Goal: Task Accomplishment & Management: Use online tool/utility

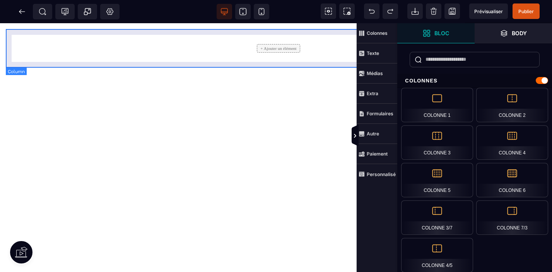
click at [247, 48] on div "+ Ajouter un élément" at bounding box center [279, 48] width 534 height 27
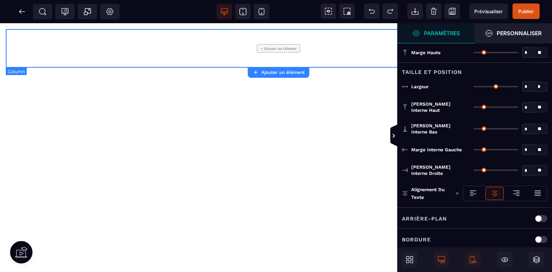
type input "*"
type input "***"
type input "**"
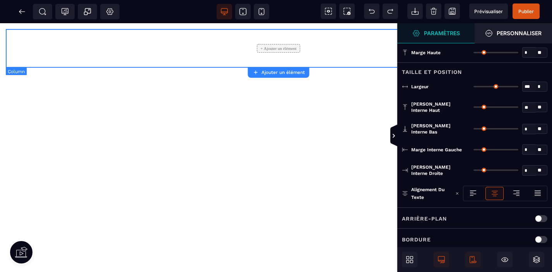
type input "**"
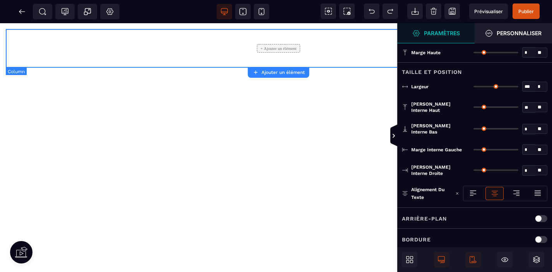
type input "**"
click at [410, 258] on icon at bounding box center [411, 257] width 3 height 3
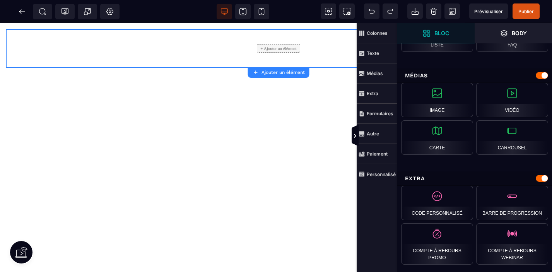
scroll to position [362, 0]
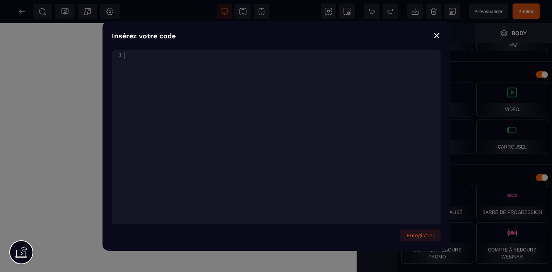
click at [127, 54] on pre "​" at bounding box center [283, 55] width 321 height 7
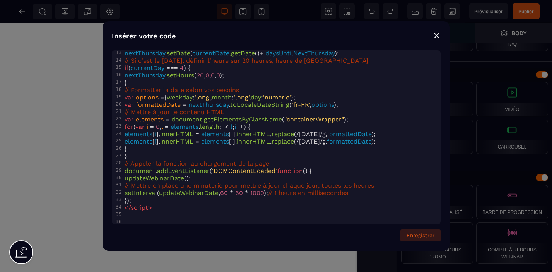
click at [420, 234] on button "Enregistrer" at bounding box center [420, 235] width 40 height 12
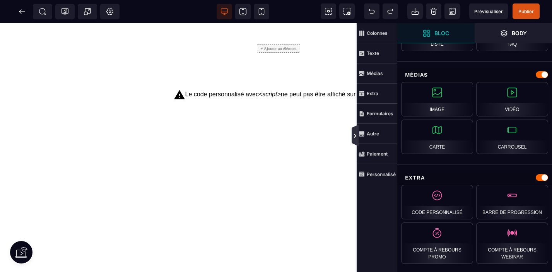
click at [355, 135] on icon at bounding box center [355, 136] width 2 height 4
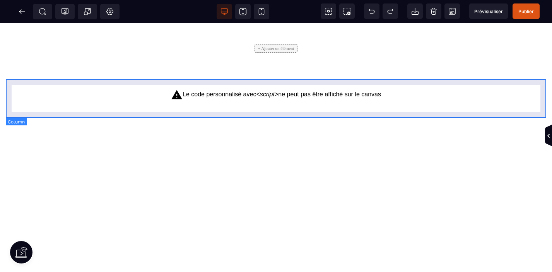
click at [348, 99] on div "Le code personnalisé avec <script> ne peut pas être affiché sur le canvas" at bounding box center [276, 94] width 529 height 19
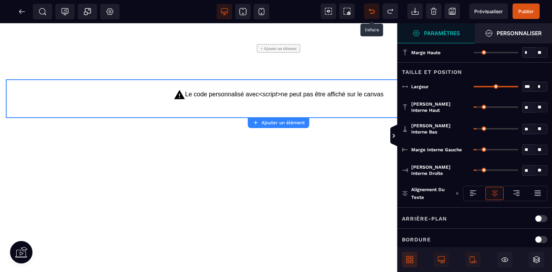
click at [374, 13] on icon at bounding box center [372, 11] width 8 height 8
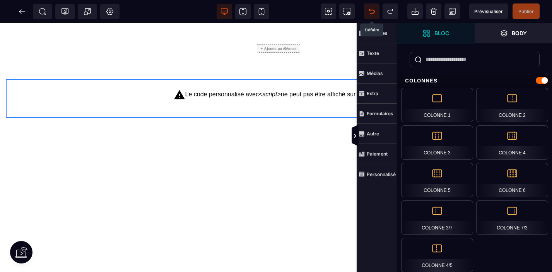
click at [374, 13] on icon at bounding box center [372, 11] width 8 height 8
click at [372, 12] on icon at bounding box center [372, 11] width 8 height 8
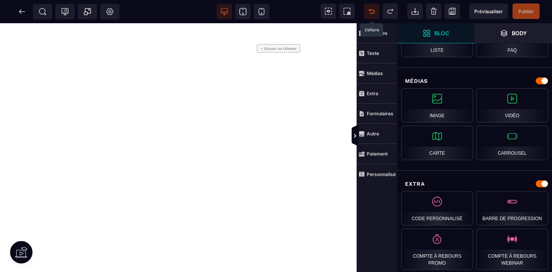
scroll to position [356, 0]
click at [20, 12] on icon at bounding box center [20, 11] width 2 height 4
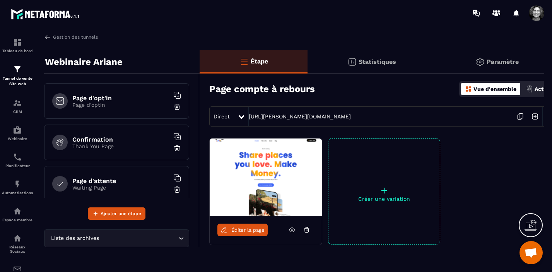
click at [109, 98] on h6 "Page d'opt'in" at bounding box center [120, 97] width 97 height 7
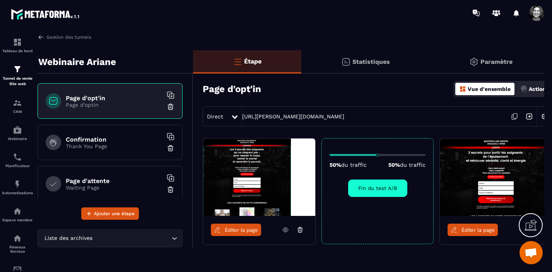
scroll to position [0, 15]
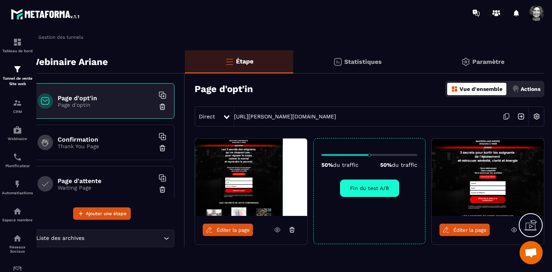
click at [537, 117] on img at bounding box center [536, 116] width 15 height 15
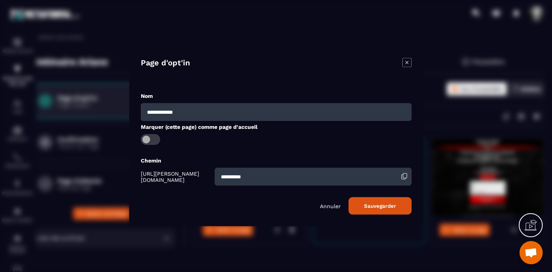
click at [327, 205] on p "Annuler" at bounding box center [330, 206] width 21 height 6
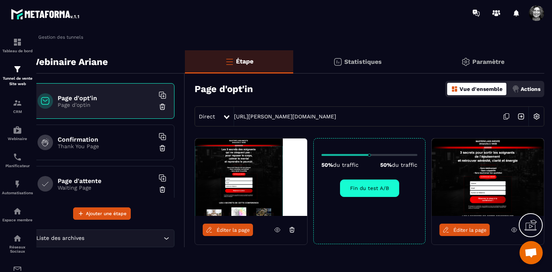
click at [531, 91] on p "Actions" at bounding box center [530, 89] width 20 height 6
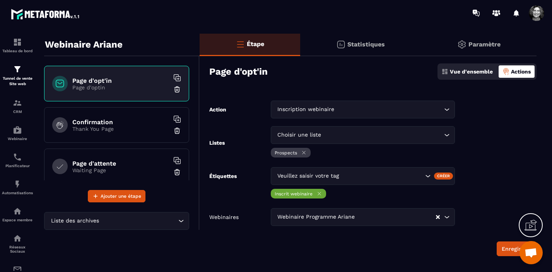
scroll to position [0, 0]
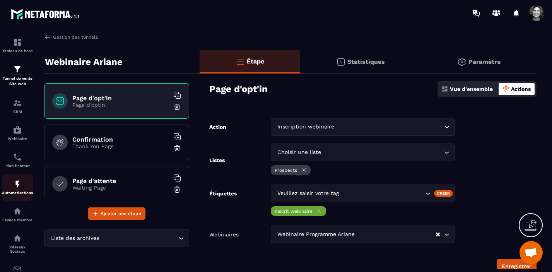
click at [17, 185] on img at bounding box center [17, 183] width 9 height 9
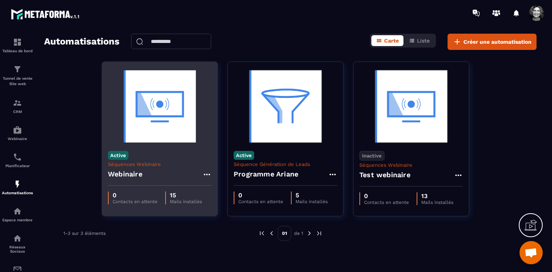
click at [172, 116] on img at bounding box center [160, 106] width 104 height 77
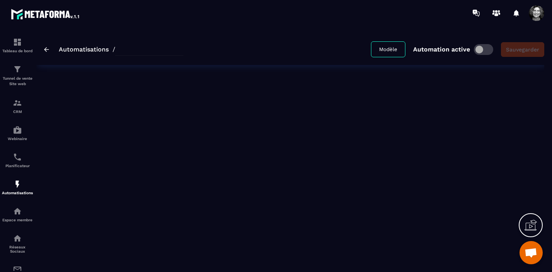
type input "*********"
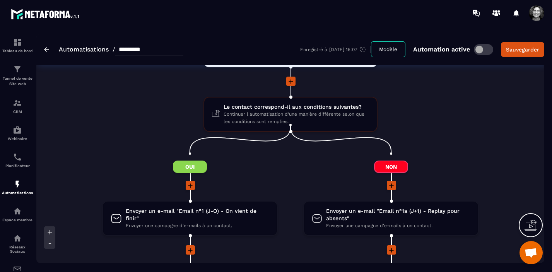
scroll to position [850, 0]
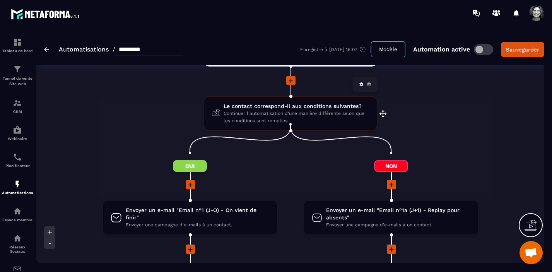
click at [286, 110] on span "Continuer l'automatisation d'une manière différente selon que les conditions so…" at bounding box center [295, 117] width 145 height 15
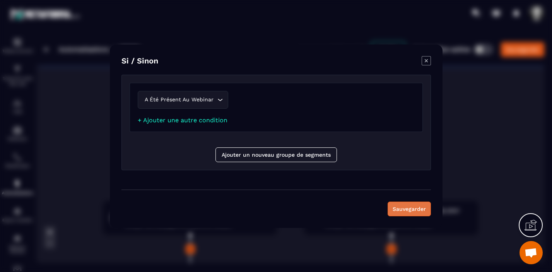
click at [405, 208] on button "Sauvegarder" at bounding box center [408, 208] width 43 height 15
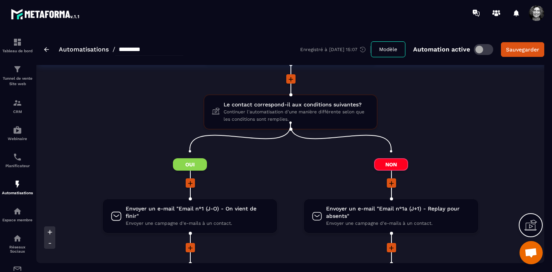
scroll to position [853, 0]
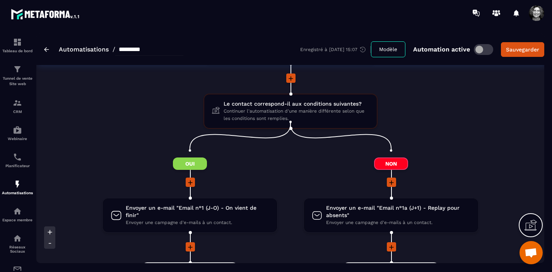
click at [290, 123] on icon at bounding box center [340, 136] width 101 height 29
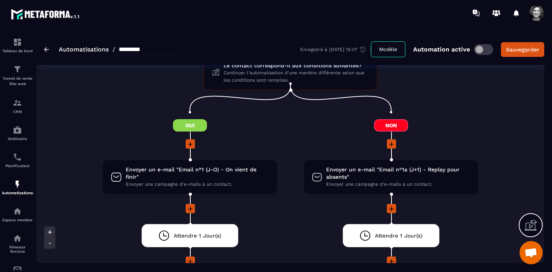
scroll to position [892, 0]
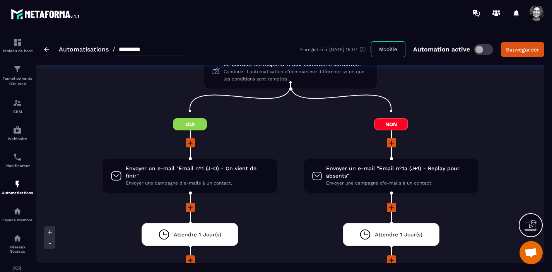
click at [192, 139] on icon at bounding box center [190, 143] width 8 height 8
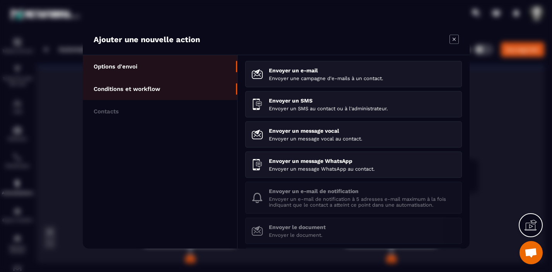
click at [168, 90] on li "Conditions et workflow" at bounding box center [160, 88] width 154 height 22
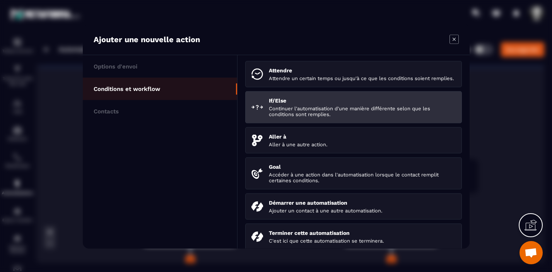
click at [319, 113] on p "Continuer l'automatisation d'une manière différente selon que les conditions so…" at bounding box center [362, 111] width 187 height 12
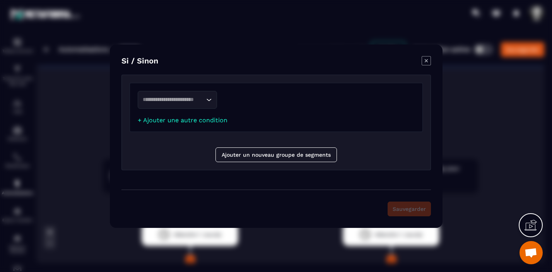
click at [208, 98] on icon "Search for option" at bounding box center [209, 100] width 8 height 8
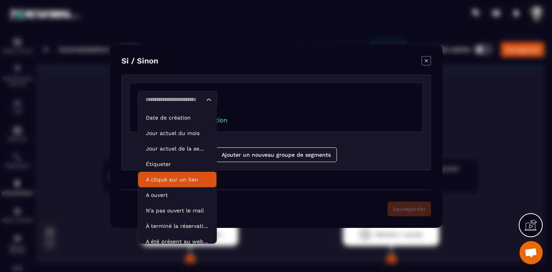
scroll to position [0, 0]
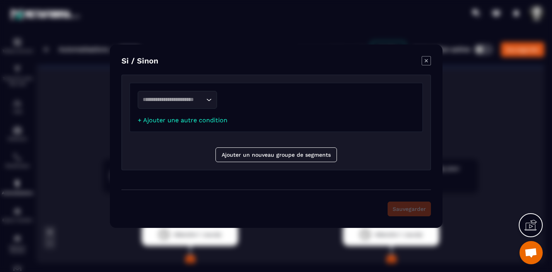
click at [208, 100] on icon "Search for option" at bounding box center [209, 100] width 8 height 8
click at [426, 60] on icon "Modal window" at bounding box center [425, 60] width 9 height 9
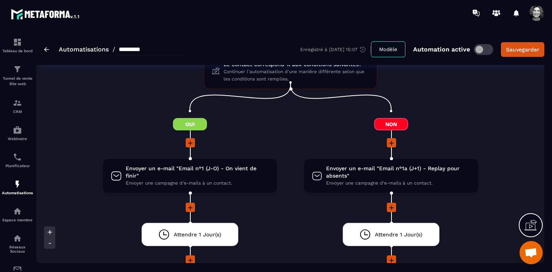
click at [190, 139] on icon at bounding box center [190, 143] width 8 height 8
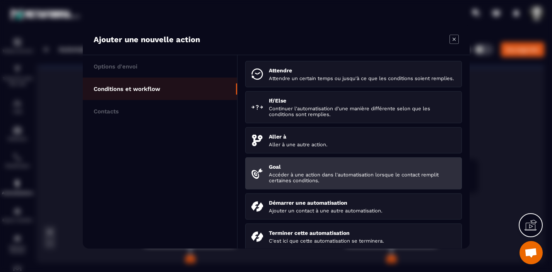
click at [291, 179] on p "Accéder à une action dans l'automatisation lorsque le contact remplit certaines…" at bounding box center [362, 177] width 187 height 12
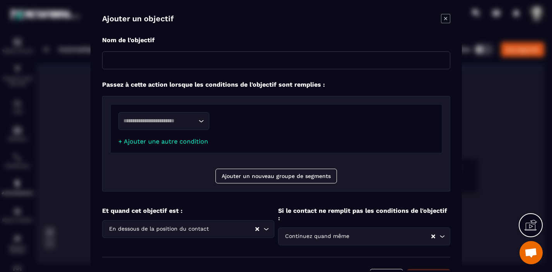
click at [201, 121] on icon "Search for option" at bounding box center [201, 121] width 8 height 8
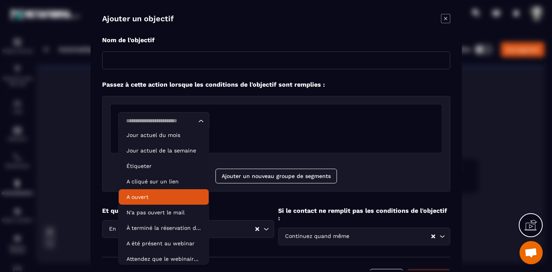
scroll to position [39, 0]
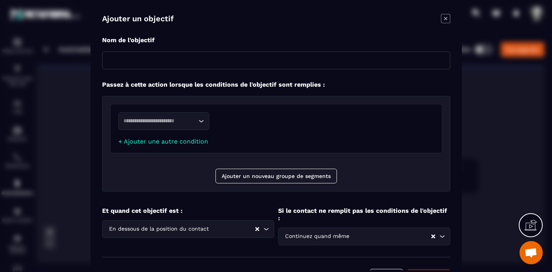
click at [300, 136] on div "Loading... + Ajouter une autre condition" at bounding box center [276, 128] width 332 height 49
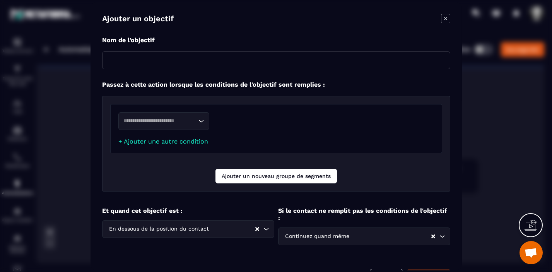
click at [261, 176] on button "Ajouter un nouveau groupe de segments" at bounding box center [275, 175] width 121 height 15
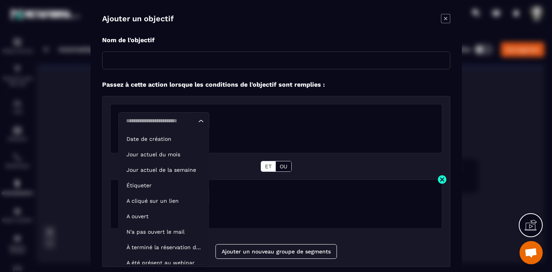
click at [201, 119] on icon "Search for option" at bounding box center [201, 121] width 8 height 8
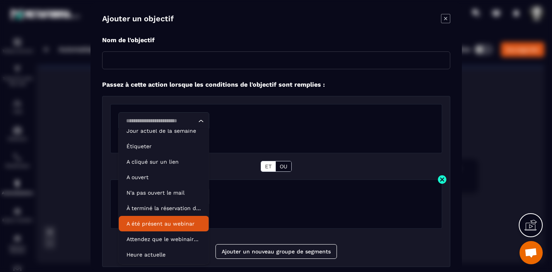
click at [167, 225] on p "A été présent au webinar" at bounding box center [163, 224] width 75 height 8
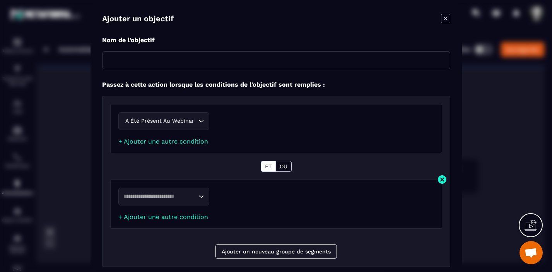
click at [200, 196] on icon "Search for option" at bounding box center [201, 196] width 5 height 2
click at [171, 218] on link "+ Ajouter une autre condition" at bounding box center [163, 216] width 90 height 7
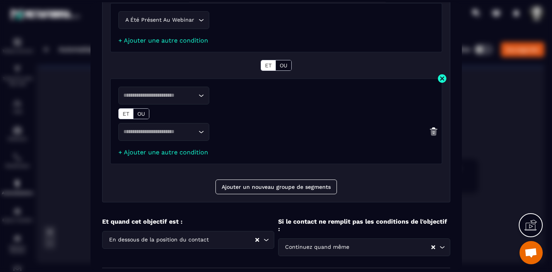
scroll to position [129, 0]
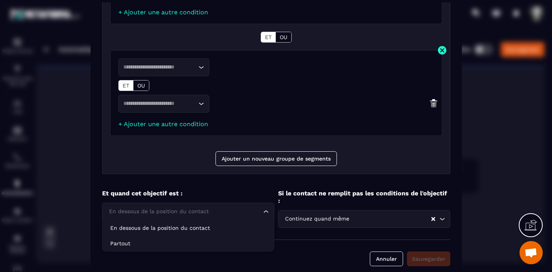
click at [267, 211] on icon "Search for option" at bounding box center [265, 211] width 5 height 2
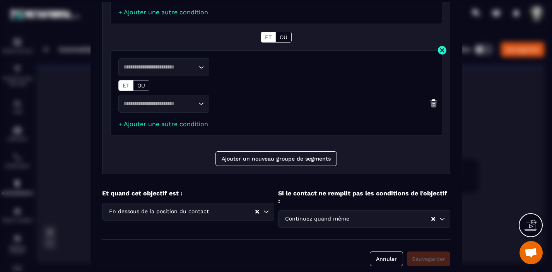
click at [267, 211] on icon "Search for option" at bounding box center [266, 211] width 8 height 8
click at [386, 251] on button "Annuler" at bounding box center [386, 258] width 33 height 15
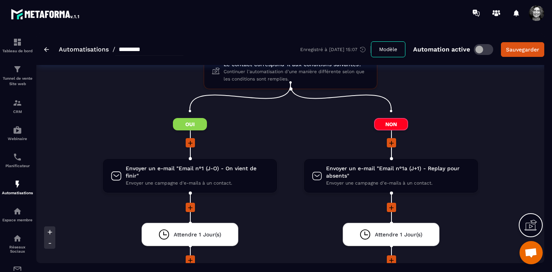
click at [191, 139] on icon at bounding box center [190, 143] width 8 height 8
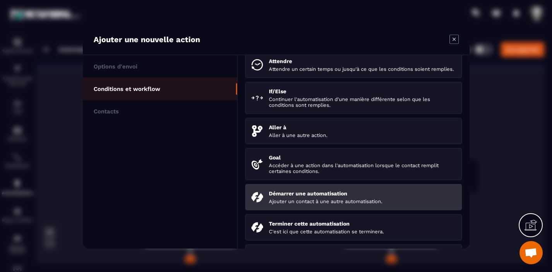
scroll to position [0, 0]
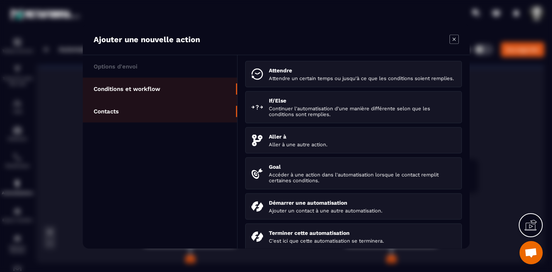
click at [135, 112] on li "Contacts" at bounding box center [160, 111] width 154 height 22
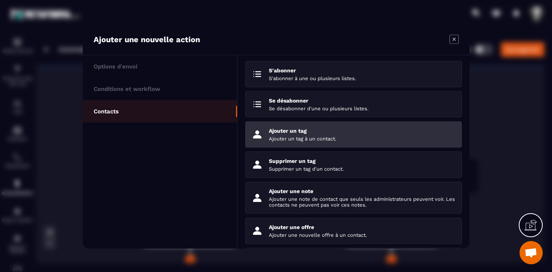
click at [302, 139] on p "Ajouter un tag à un contact." at bounding box center [362, 138] width 187 height 6
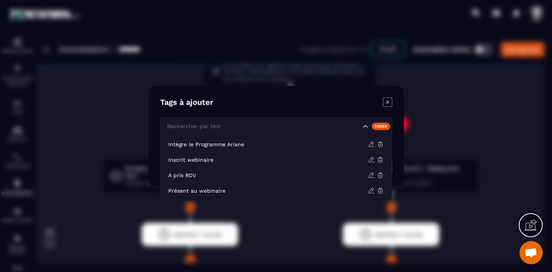
click at [365, 126] on icon "Search for option" at bounding box center [365, 126] width 8 height 8
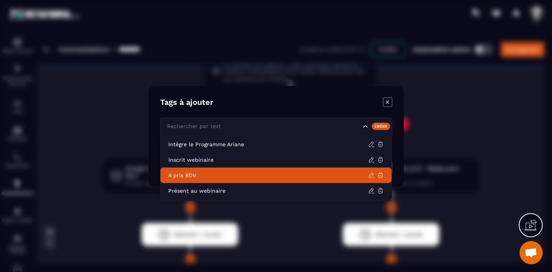
click at [200, 176] on p "A pris RDV" at bounding box center [268, 175] width 200 height 8
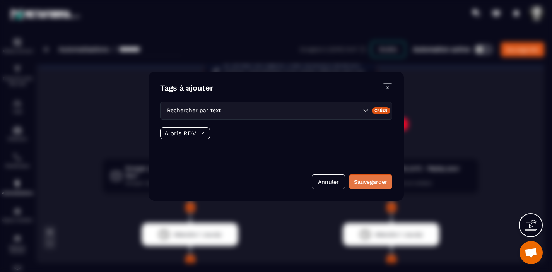
click at [368, 181] on button "Sauvegarder" at bounding box center [370, 181] width 43 height 15
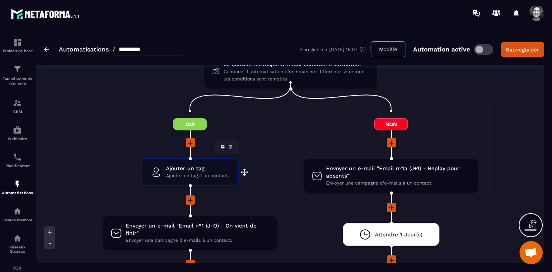
click at [230, 144] on icon at bounding box center [230, 146] width 5 height 5
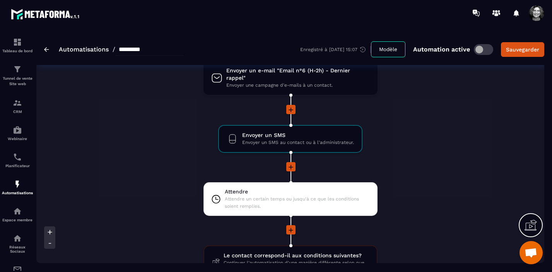
scroll to position [651, 0]
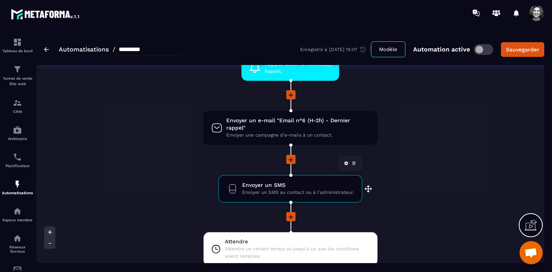
click at [283, 189] on span "Envoyer un SMS au contact ou à l'administrateur." at bounding box center [298, 192] width 112 height 7
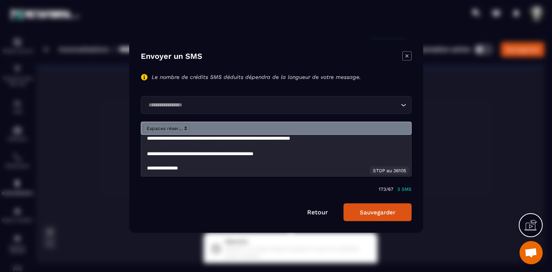
scroll to position [0, 0]
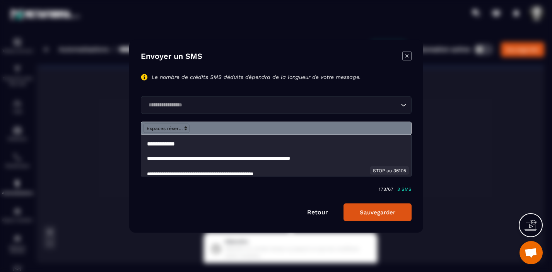
click at [318, 212] on link "Retour" at bounding box center [317, 211] width 21 height 7
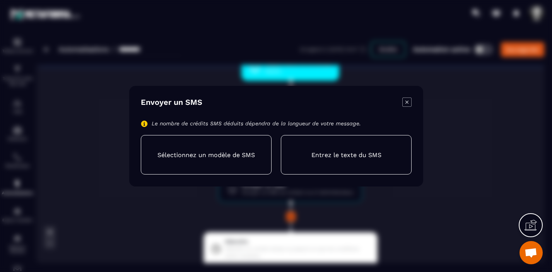
click at [407, 101] on icon "Modal window" at bounding box center [406, 101] width 9 height 9
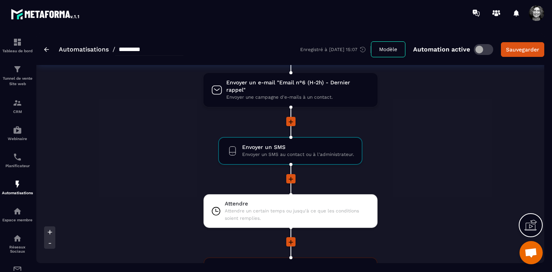
scroll to position [690, 0]
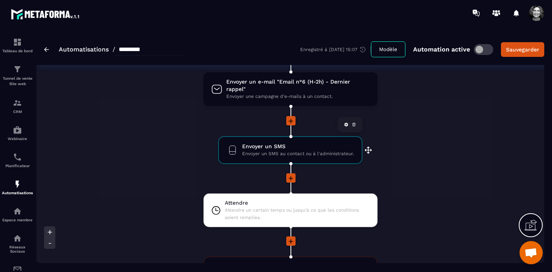
click at [346, 123] on icon at bounding box center [346, 125] width 4 height 4
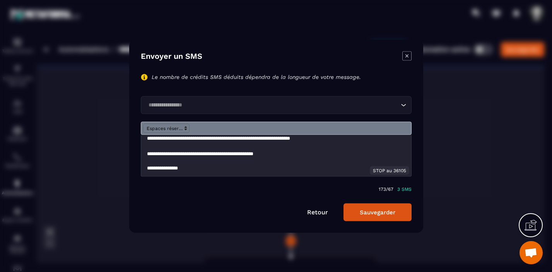
scroll to position [0, 0]
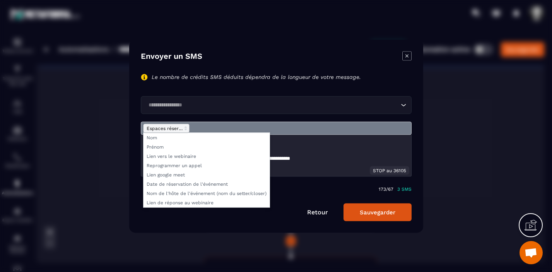
click at [186, 127] on polygon "Modal window" at bounding box center [186, 126] width 2 height 1
drag, startPoint x: 177, startPoint y: 155, endPoint x: 159, endPoint y: 139, distance: 24.7
click at [159, 139] on span "Modal window" at bounding box center [206, 169] width 127 height 75
click at [153, 138] on span "Modal window" at bounding box center [206, 137] width 126 height 9
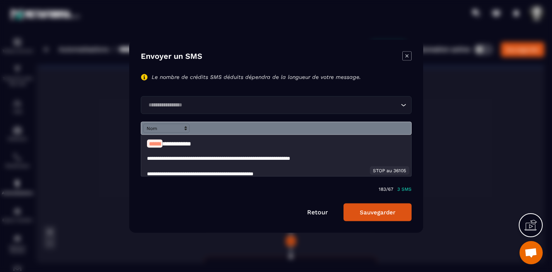
scroll to position [20, 0]
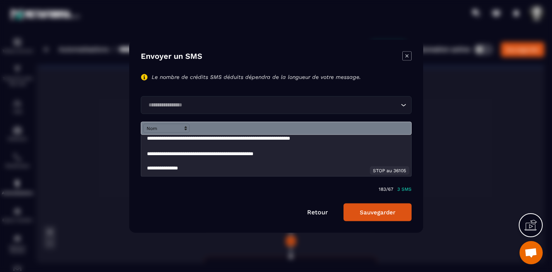
click at [376, 213] on button "Sauvegarder" at bounding box center [377, 212] width 68 height 18
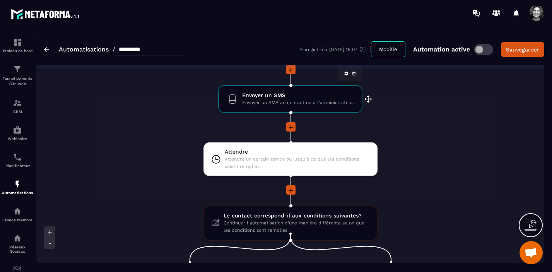
scroll to position [741, 0]
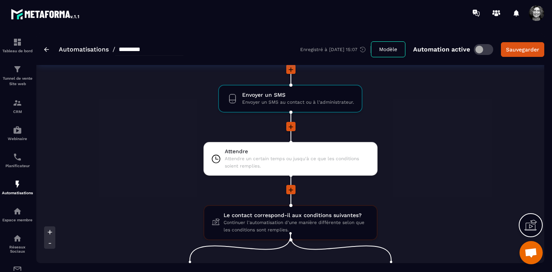
click at [48, 50] on img at bounding box center [46, 49] width 5 height 5
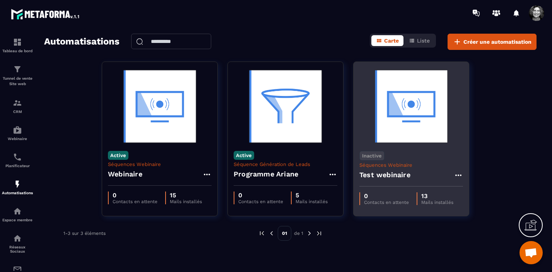
click at [420, 115] on img at bounding box center [411, 106] width 104 height 77
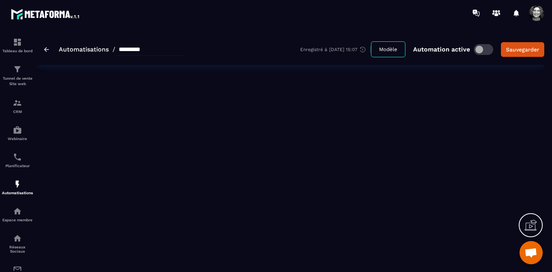
type input "**********"
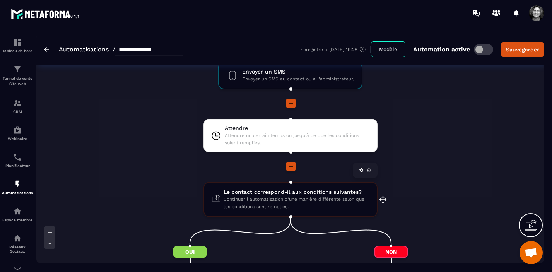
scroll to position [774, 0]
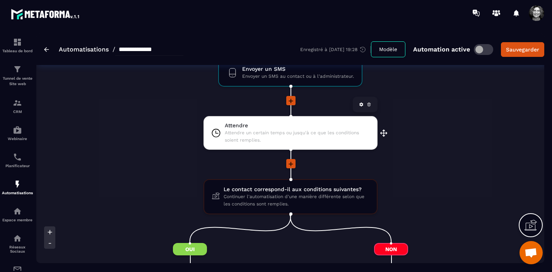
click at [287, 135] on span "Attendre un certain temps ou jusqu'à ce que les conditions soient remplies." at bounding box center [297, 136] width 145 height 15
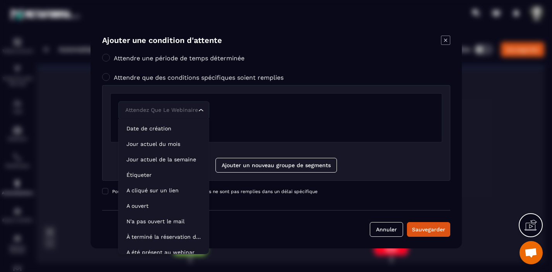
click at [238, 109] on div "Attendez que le webinaire soit terminé Loading..." at bounding box center [276, 110] width 316 height 18
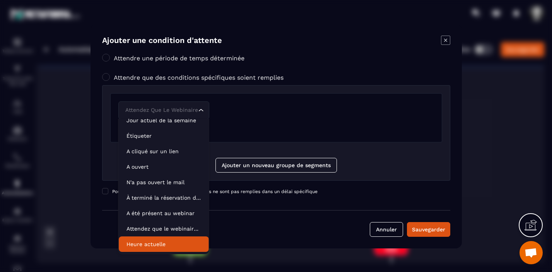
click at [155, 241] on p "Heure actuelle" at bounding box center [163, 244] width 75 height 8
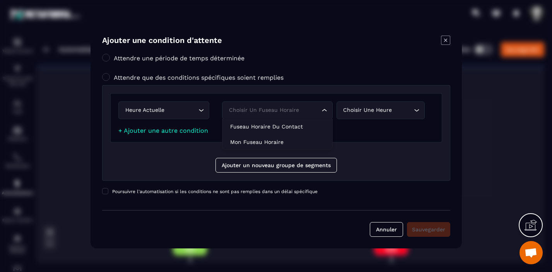
click at [325, 109] on icon "Search for option" at bounding box center [324, 110] width 8 height 8
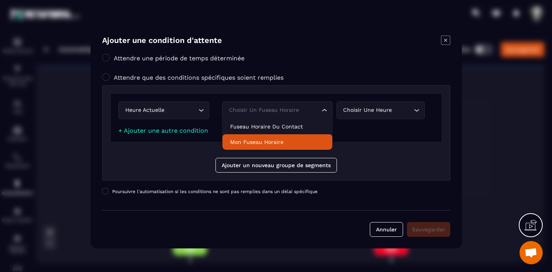
click at [290, 138] on p "Mon fuseau horaire" at bounding box center [277, 142] width 94 height 8
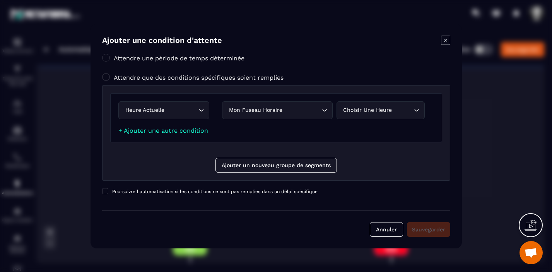
click at [415, 109] on icon "Search for option" at bounding box center [417, 110] width 8 height 8
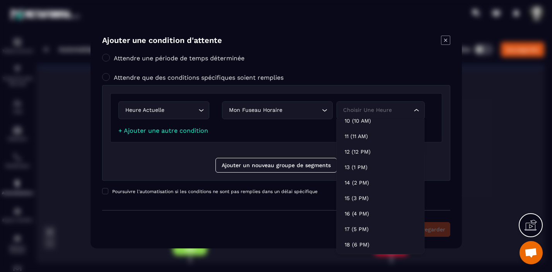
scroll to position [240, 0]
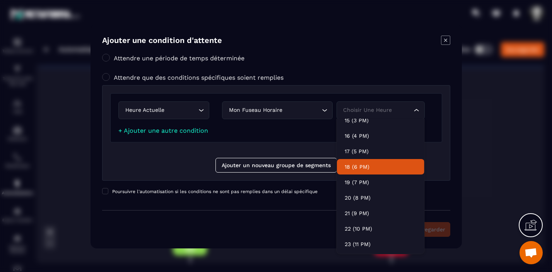
click at [363, 167] on p "18 (6 PM)" at bounding box center [381, 167] width 72 height 8
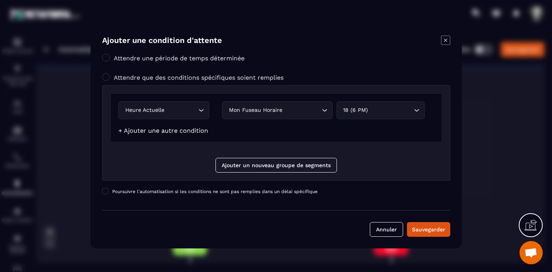
click at [167, 130] on link "+ Ajouter une autre condition" at bounding box center [163, 130] width 90 height 7
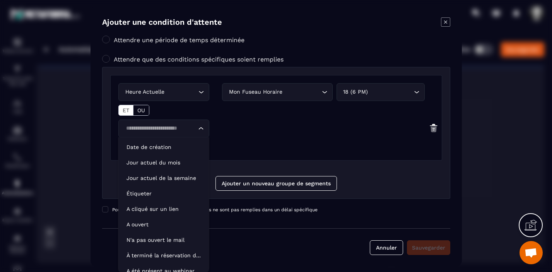
click at [200, 129] on icon "Search for option" at bounding box center [200, 128] width 5 height 2
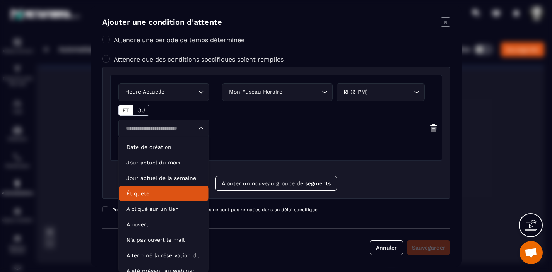
click at [169, 191] on p "Étiqueter" at bounding box center [163, 193] width 75 height 8
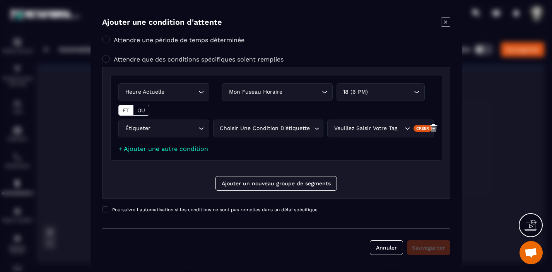
click at [314, 128] on icon "Search for option" at bounding box center [316, 129] width 8 height 8
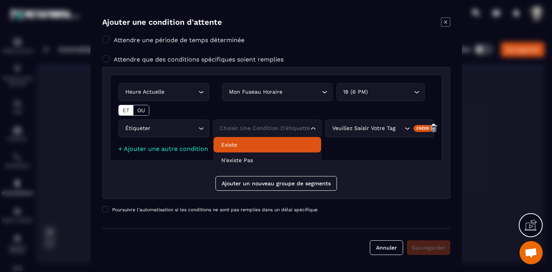
click at [295, 150] on li "Existe" at bounding box center [267, 144] width 108 height 15
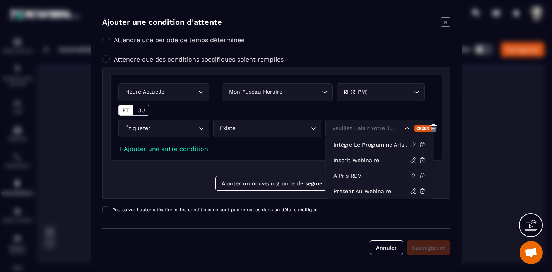
click at [407, 129] on icon "Search for option" at bounding box center [407, 129] width 8 height 8
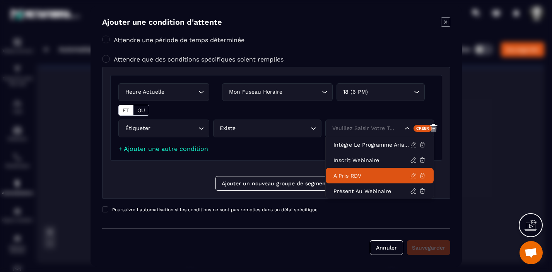
click at [202, 129] on icon "Search for option" at bounding box center [201, 129] width 8 height 8
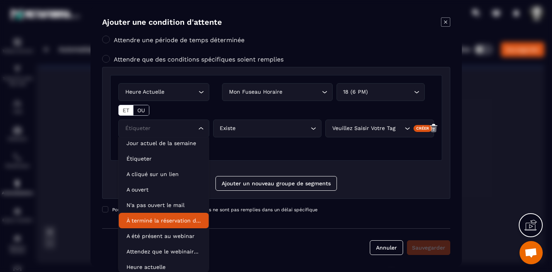
scroll to position [39, 0]
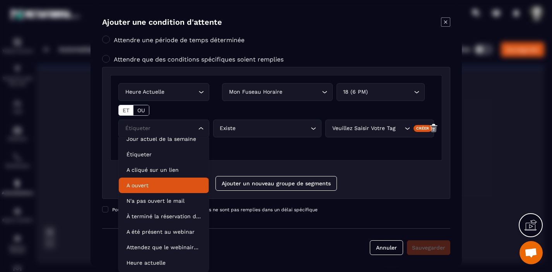
click at [339, 142] on div "Heure actuelle Loading... Mon fuseau horaire Loading... 18 (6 PM) Loading... ET…" at bounding box center [276, 117] width 332 height 85
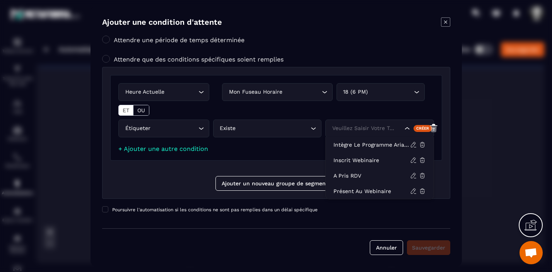
click at [406, 127] on icon "Search for option" at bounding box center [407, 129] width 8 height 8
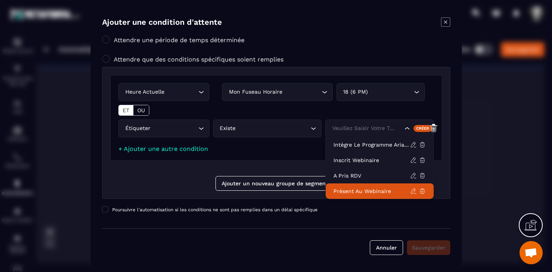
click at [358, 192] on p "Présent au webinaire" at bounding box center [371, 191] width 77 height 8
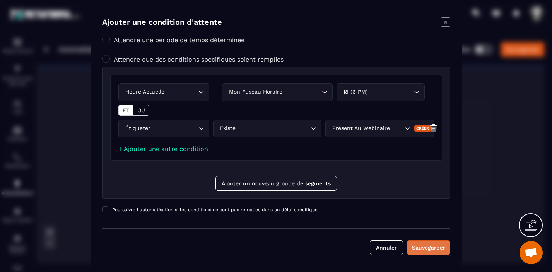
click at [421, 248] on div "Sauvegarder" at bounding box center [428, 248] width 33 height 8
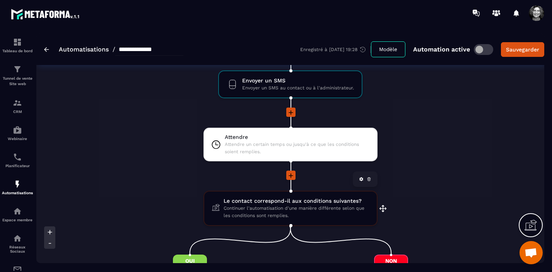
scroll to position [757, 0]
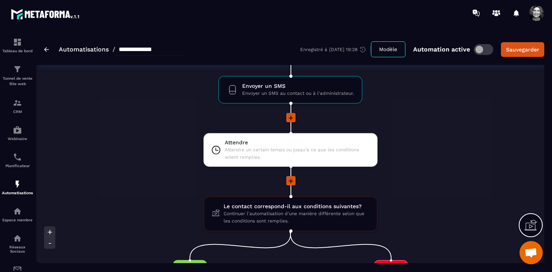
click at [290, 180] on icon at bounding box center [291, 181] width 8 height 8
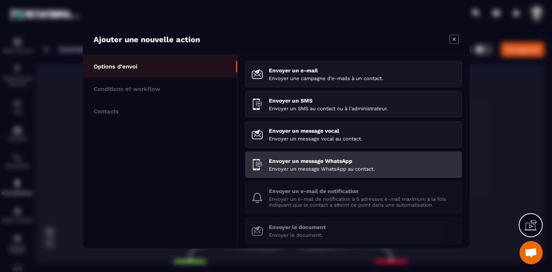
click at [303, 168] on p "Envoyer un message WhatsApp au contact." at bounding box center [362, 168] width 187 height 6
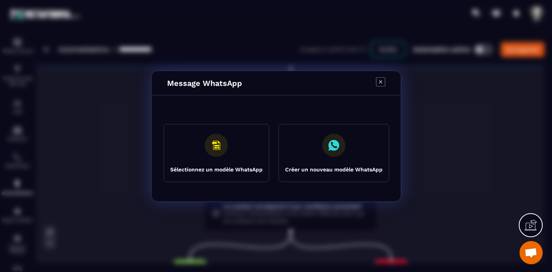
click at [214, 144] on rect "Modal window" at bounding box center [216, 144] width 23 height 23
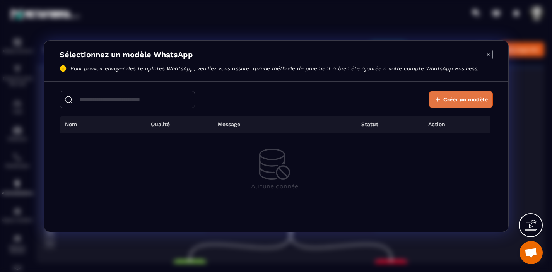
click at [464, 97] on span "Créer un modèle" at bounding box center [465, 100] width 44 height 8
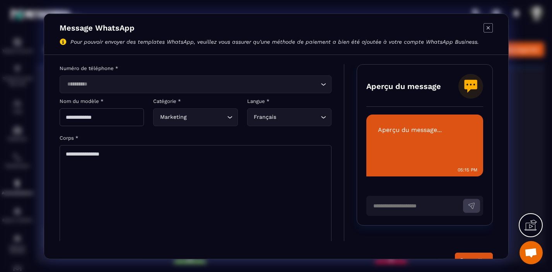
click at [94, 86] on input "Search for option" at bounding box center [192, 84] width 254 height 9
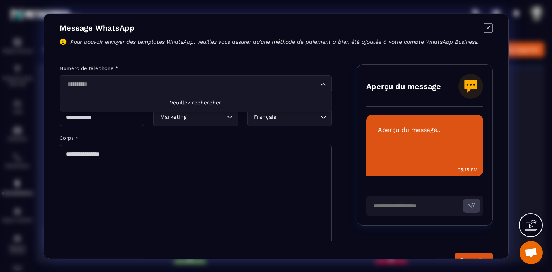
click at [94, 86] on input "Search for option" at bounding box center [192, 84] width 254 height 9
click at [123, 139] on div "Corps *" at bounding box center [196, 136] width 272 height 7
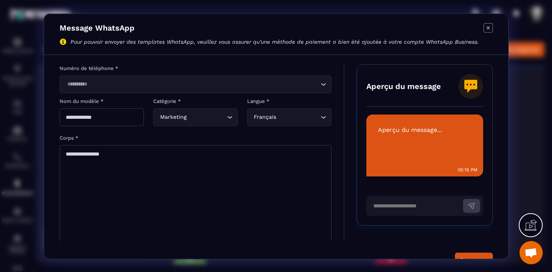
click at [112, 118] on input "Modal window" at bounding box center [102, 117] width 84 height 18
type input "**********"
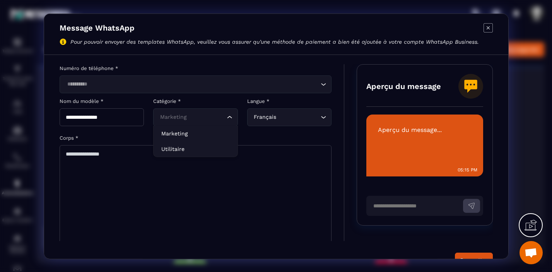
click at [229, 118] on icon "Search for option" at bounding box center [229, 117] width 8 height 8
click at [212, 133] on p "Marketing" at bounding box center [195, 133] width 68 height 8
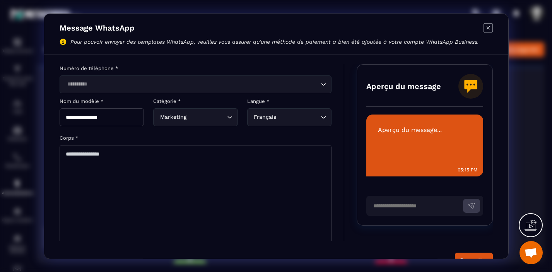
click at [66, 154] on textarea "Modal window" at bounding box center [196, 196] width 272 height 103
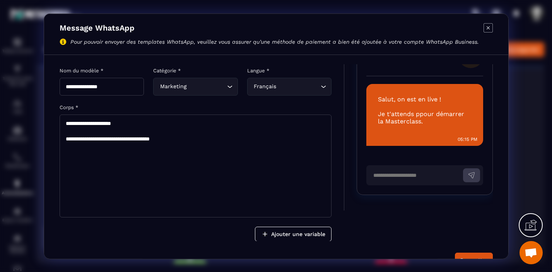
scroll to position [20, 0]
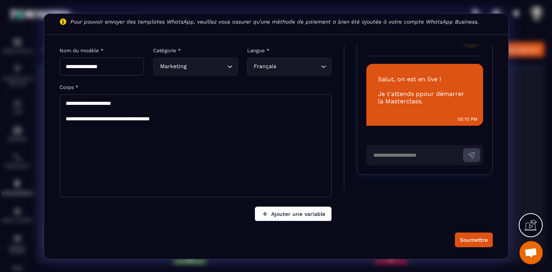
click at [294, 213] on button "Ajouter une variable" at bounding box center [293, 213] width 77 height 15
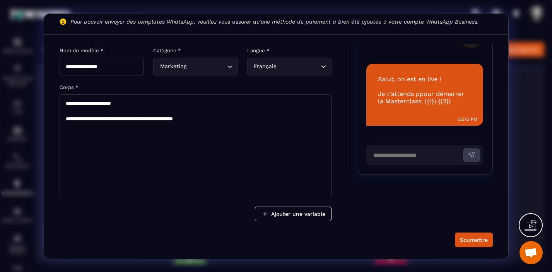
drag, startPoint x: 212, startPoint y: 116, endPoint x: 183, endPoint y: 116, distance: 28.6
click at [183, 116] on textarea "**********" at bounding box center [196, 145] width 272 height 103
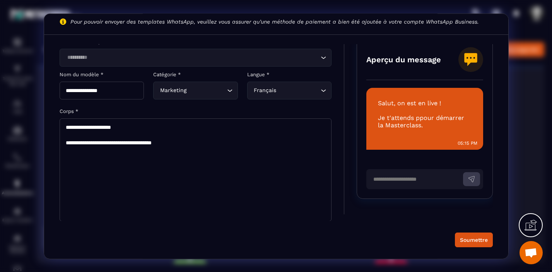
scroll to position [0, 0]
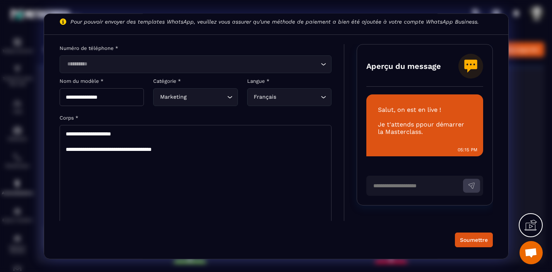
type textarea "**********"
click at [524, 110] on section "**********" at bounding box center [276, 136] width 552 height 272
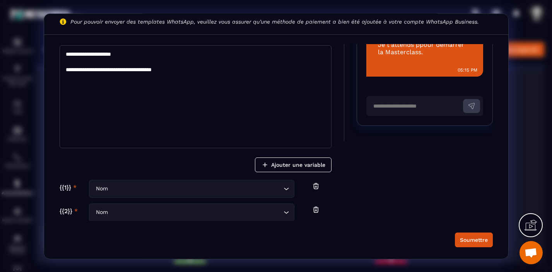
click at [284, 188] on icon "Search for option" at bounding box center [286, 188] width 8 height 8
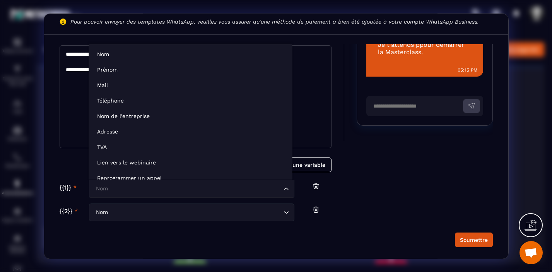
click at [382, 198] on div "**********" at bounding box center [276, 132] width 433 height 177
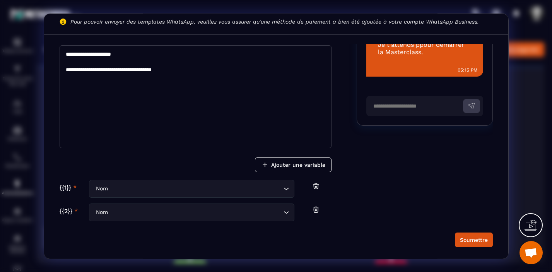
click at [543, 130] on section "**********" at bounding box center [276, 136] width 552 height 272
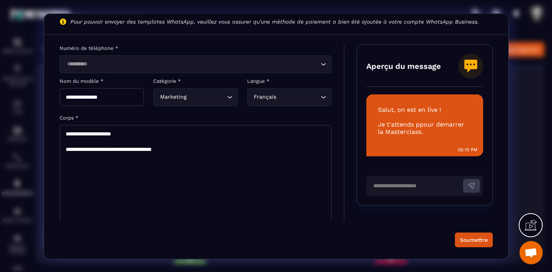
click at [30, 18] on section "**********" at bounding box center [276, 136] width 552 height 272
drag, startPoint x: 186, startPoint y: 149, endPoint x: 45, endPoint y: 124, distance: 143.4
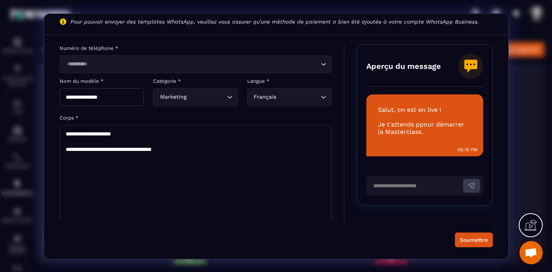
click at [45, 124] on div "**********" at bounding box center [276, 151] width 464 height 215
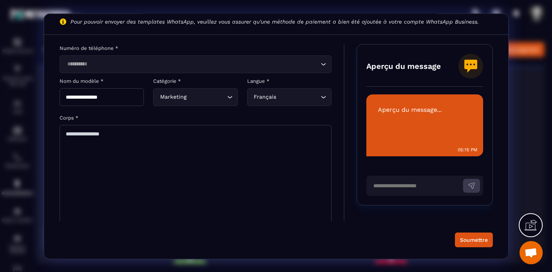
click at [465, 64] on div "Aperçu du message Aperçu du message... 05:15 PM" at bounding box center [425, 132] width 136 height 177
click at [478, 238] on div "Soumettre" at bounding box center [474, 239] width 28 height 8
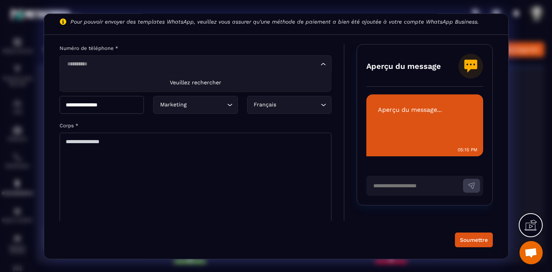
click at [321, 62] on icon "Search for option" at bounding box center [323, 64] width 8 height 8
click at [536, 128] on section "**********" at bounding box center [276, 136] width 552 height 272
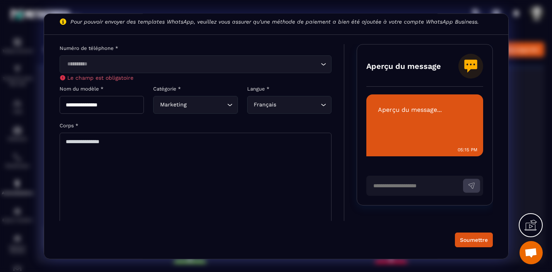
click at [536, 128] on section "**********" at bounding box center [276, 136] width 552 height 272
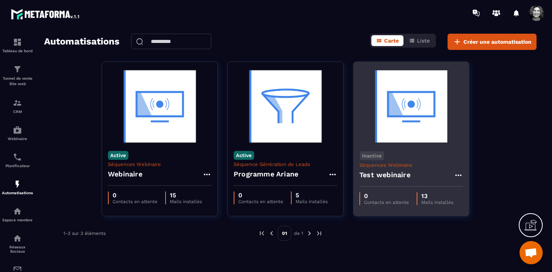
click at [411, 126] on img at bounding box center [411, 106] width 104 height 77
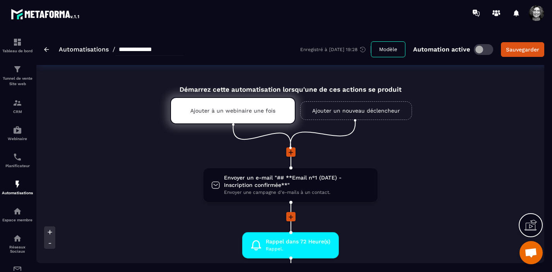
click at [536, 11] on span at bounding box center [536, 12] width 15 height 15
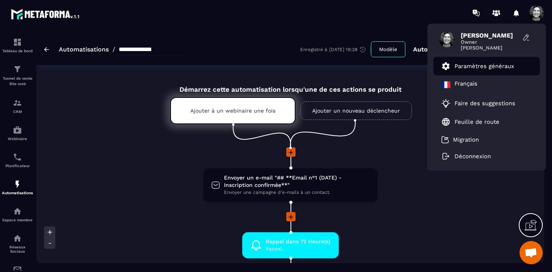
click at [493, 68] on p "Paramètres généraux" at bounding box center [484, 66] width 60 height 7
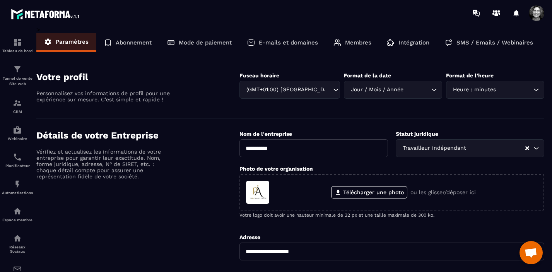
click at [499, 42] on p "SMS / Emails / Webinaires" at bounding box center [494, 42] width 77 height 7
